Goal: Complete application form

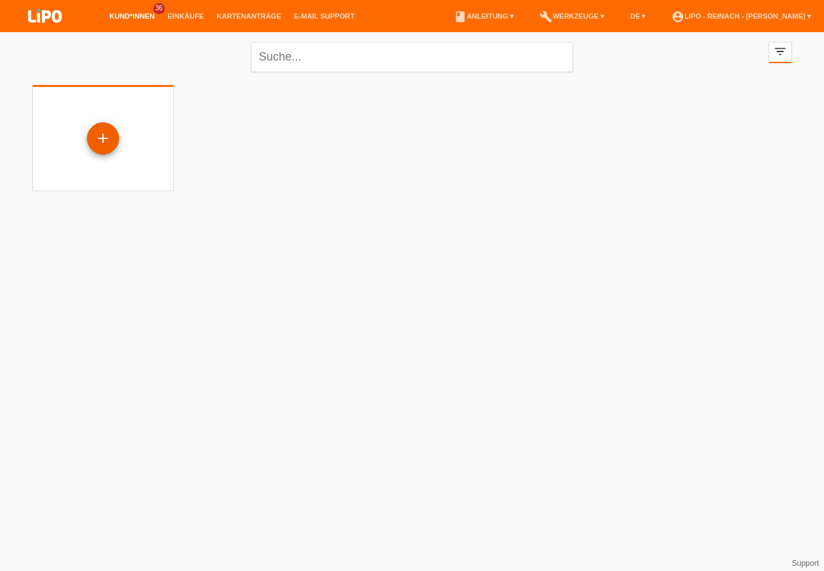
click at [104, 140] on div "+" at bounding box center [103, 138] width 31 height 22
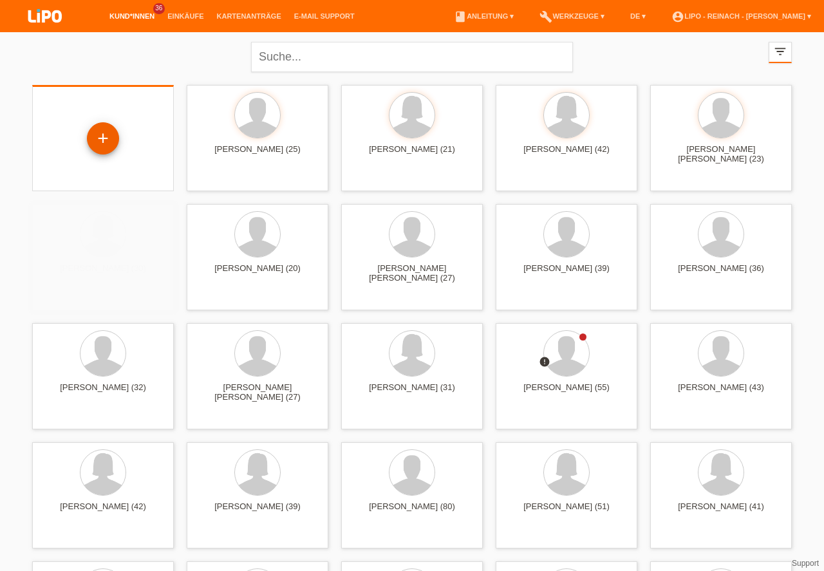
click at [104, 140] on div "+" at bounding box center [103, 138] width 31 height 22
click at [104, 145] on div "+" at bounding box center [103, 138] width 31 height 22
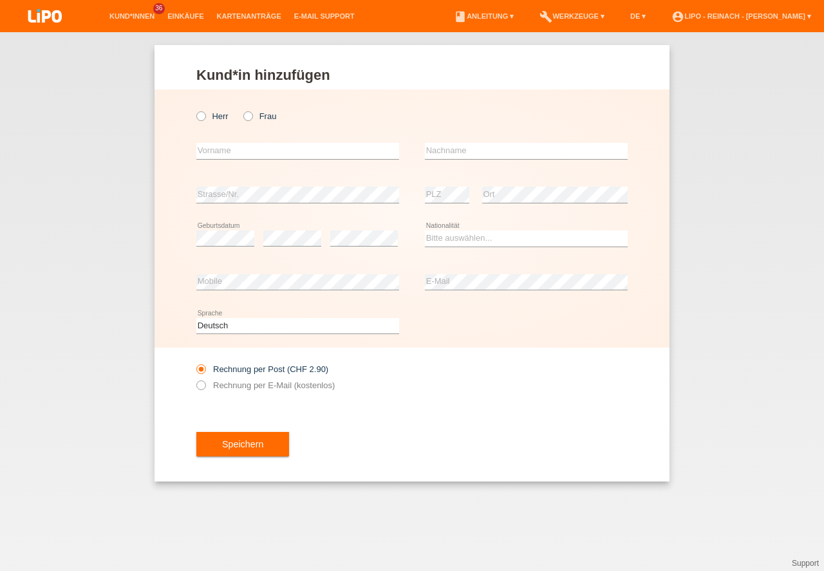
click at [194, 109] on icon at bounding box center [194, 109] width 0 height 0
click at [202, 117] on input "Herr" at bounding box center [200, 115] width 8 height 8
radio input "true"
click at [224, 156] on input "text" at bounding box center [297, 151] width 203 height 16
type input "[PERSON_NAME]"
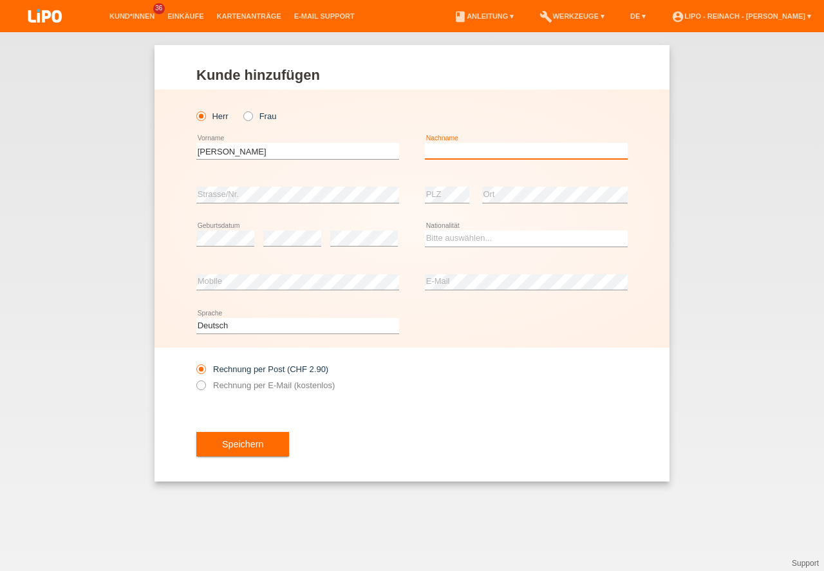
click at [446, 157] on input "text" at bounding box center [526, 151] width 203 height 16
type input "[PERSON_NAME]"
click at [254, 181] on div "error Strasse/Nr." at bounding box center [297, 195] width 203 height 44
click at [434, 228] on div "Bitte auswählen... Schweiz Deutschland Liechtenstein Österreich ------------ Af…" at bounding box center [526, 239] width 203 height 44
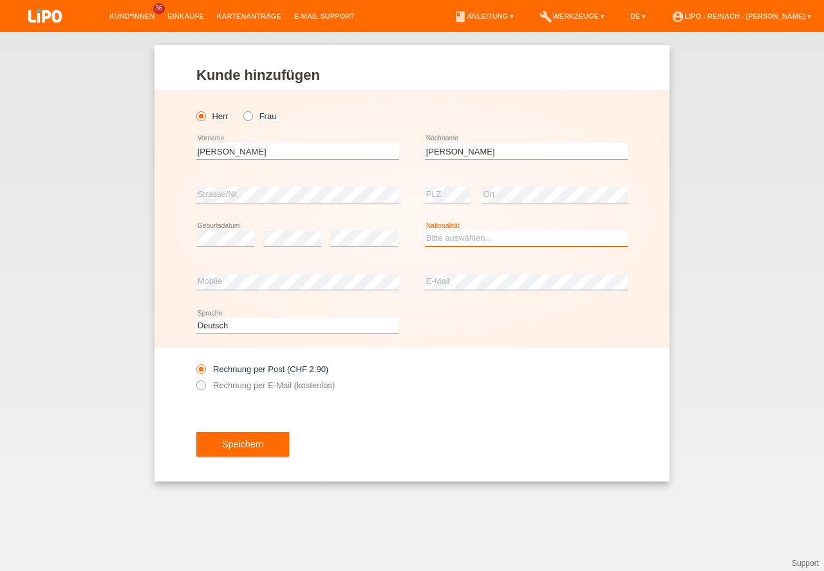
click at [447, 245] on select "Bitte auswählen... Schweiz Deutschland Liechtenstein Österreich ------------ Af…" at bounding box center [526, 237] width 203 height 15
select select "CH"
click at [0, 0] on option "Schweiz" at bounding box center [0, 0] width 0 height 0
click at [194, 378] on icon at bounding box center [194, 378] width 0 height 0
click at [200, 384] on input "Rechnung per E-Mail (kostenlos)" at bounding box center [200, 388] width 8 height 16
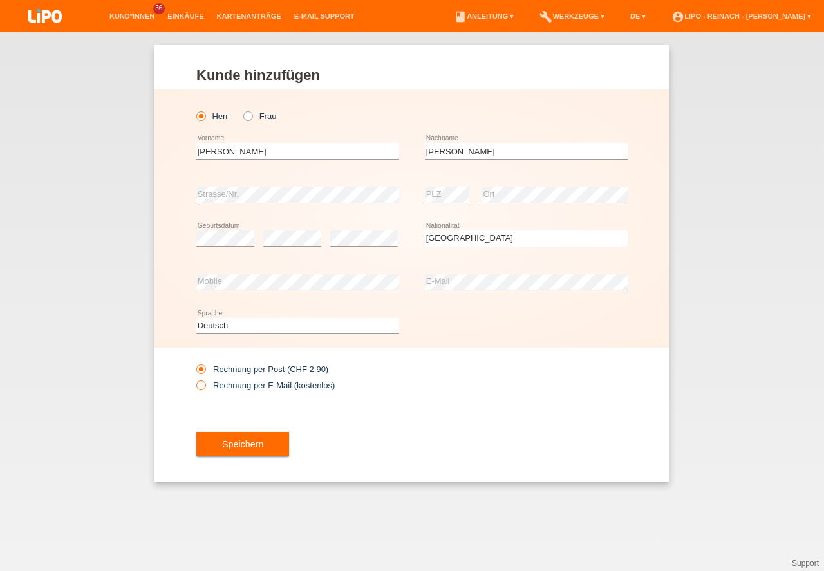
radio input "true"
click at [256, 442] on button "Speichern" at bounding box center [242, 444] width 93 height 24
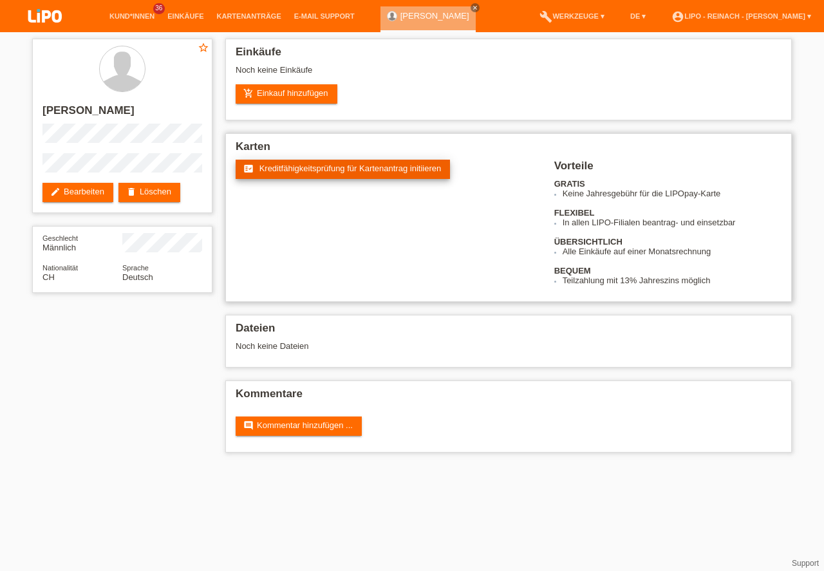
click at [310, 175] on link "fact_check Kreditfähigkeitsprüfung für Kartenantrag initiieren" at bounding box center [343, 169] width 214 height 19
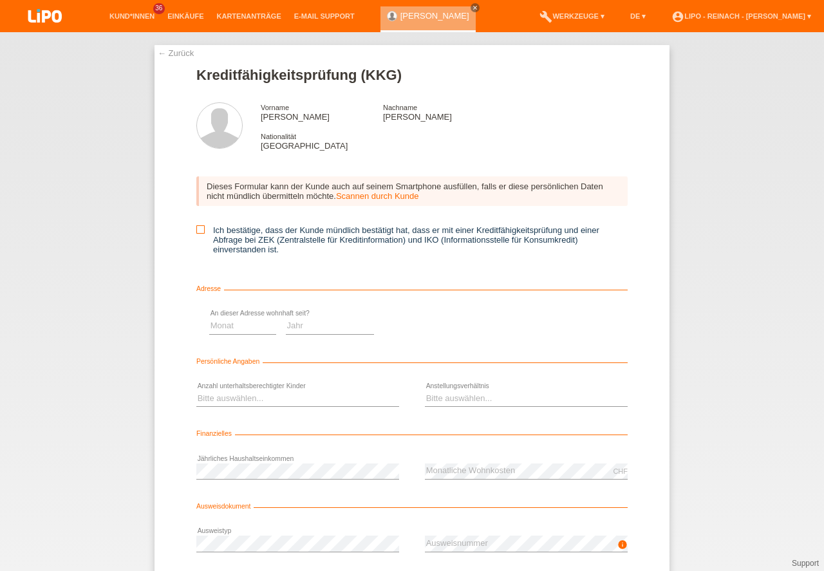
click at [199, 227] on icon at bounding box center [200, 229] width 8 height 8
click at [199, 227] on input "Ich bestätige, dass der Kunde mündlich bestätigt hat, dass er mit einer Kreditf…" at bounding box center [200, 229] width 8 height 8
checkbox input "true"
click at [442, 326] on select "Monat 01 02 03 04 05 06 07 08 09 10" at bounding box center [458, 325] width 67 height 15
select select "01"
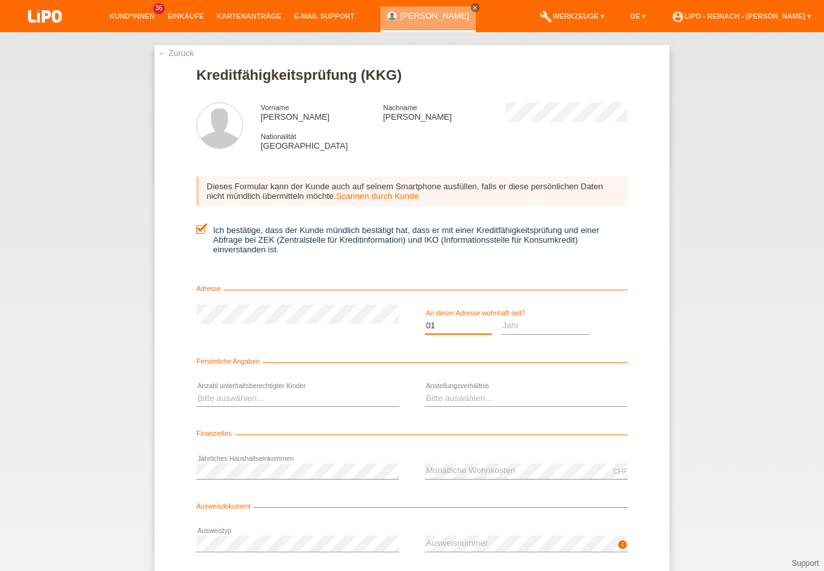
click at [0, 0] on option "01" at bounding box center [0, 0] width 0 height 0
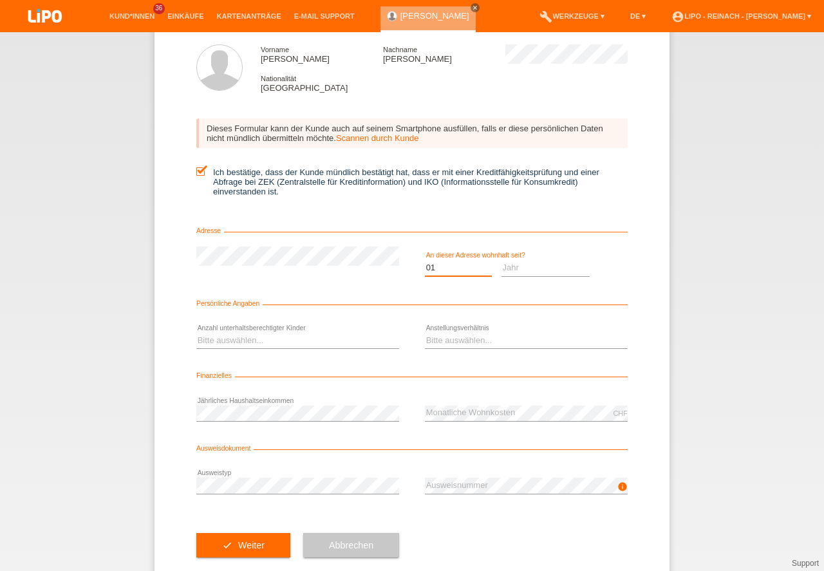
scroll to position [85, 0]
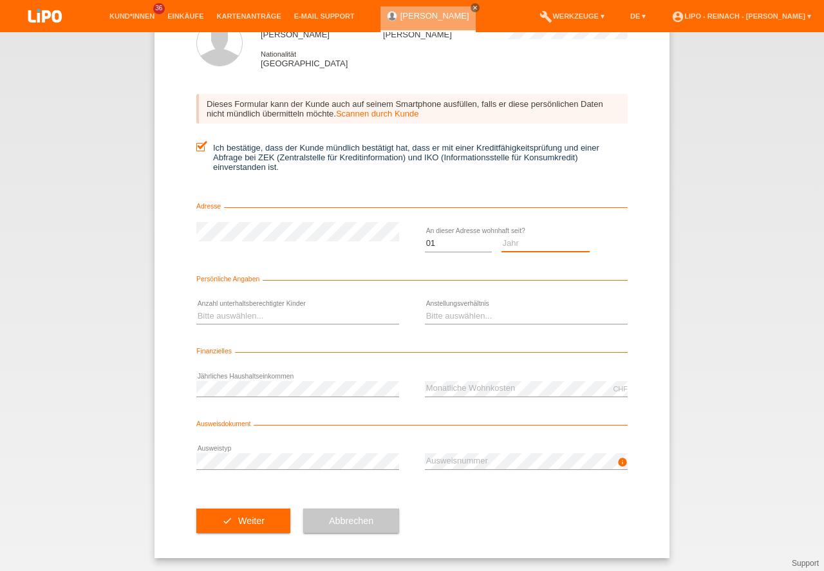
click at [525, 239] on select "Jahr 2025 2024 2023 2022 2021 2020 2019 2018 2017 2016 2015 2014 2013 2012 2011…" at bounding box center [545, 243] width 89 height 15
select select "2012"
click at [230, 313] on select "Bitte auswählen... 0 1 2 3 4 5 6 7 8 9" at bounding box center [297, 315] width 203 height 15
select select "0"
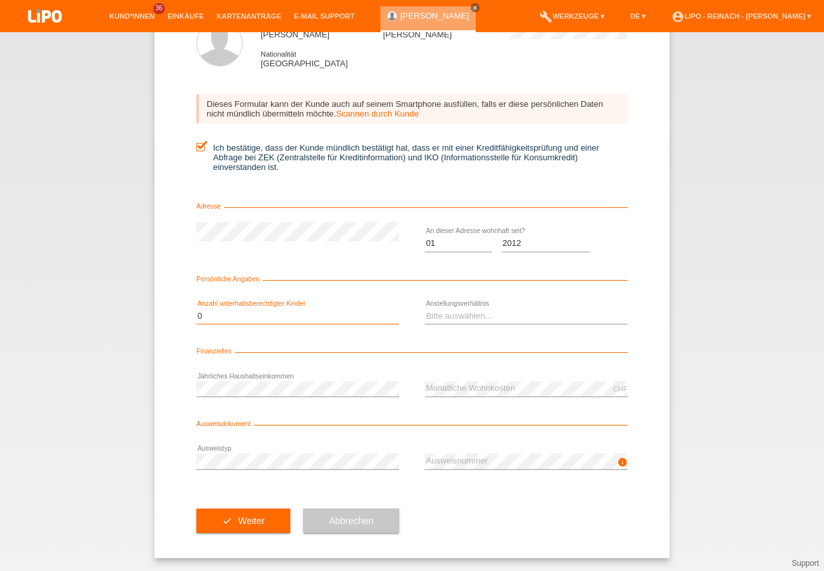
click at [0, 0] on option "0" at bounding box center [0, 0] width 0 height 0
click at [467, 308] on select "Bitte auswählen... Unbefristet Befristet Lehrling/Student Pensioniert Nicht arb…" at bounding box center [526, 315] width 203 height 15
select select "UNLIMITED"
click at [0, 0] on option "Unbefristet" at bounding box center [0, 0] width 0 height 0
click at [779, 340] on div "← Zurück Kreditfähigkeitsprüfung (KKG) Vorname Josef Adolf Nachname Schrackmann…" at bounding box center [412, 301] width 824 height 539
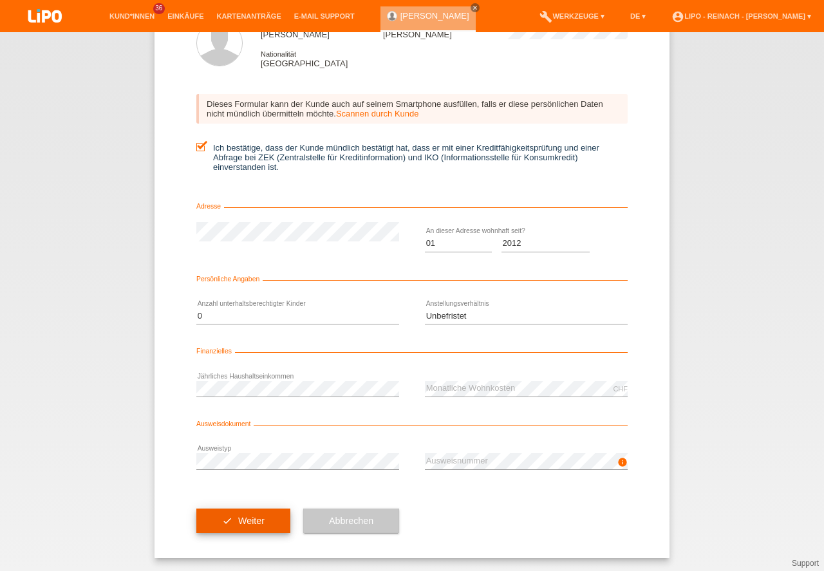
click at [253, 527] on button "check Weiter" at bounding box center [243, 520] width 94 height 24
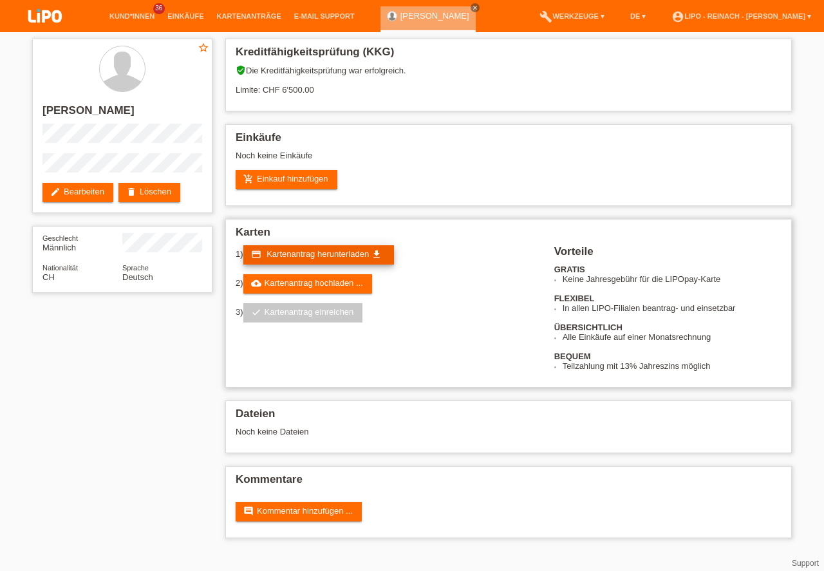
click at [298, 252] on span "Kartenantrag herunterladen" at bounding box center [317, 254] width 102 height 10
click at [760, 13] on link "account_circle LIPO - Reinach - [PERSON_NAME] ▾" at bounding box center [741, 16] width 153 height 8
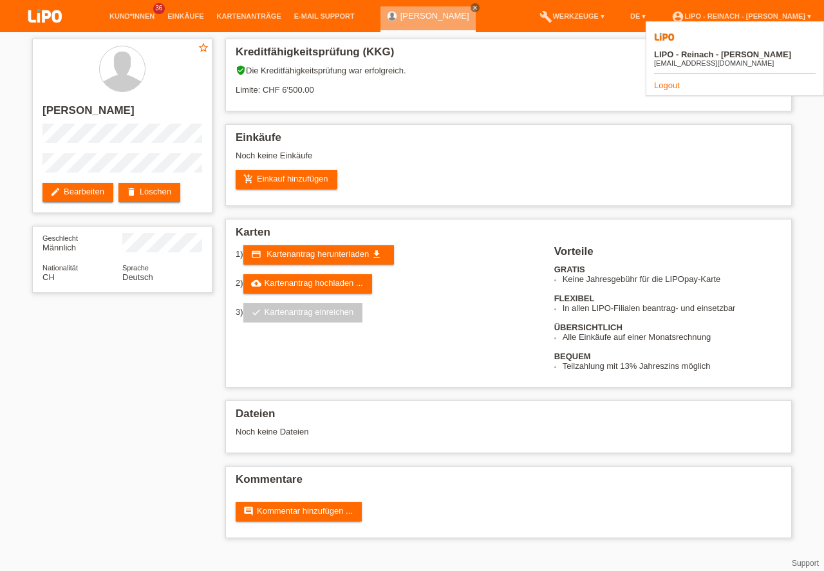
click at [667, 80] on link "Logout" at bounding box center [667, 85] width 26 height 10
